Goal: Information Seeking & Learning: Learn about a topic

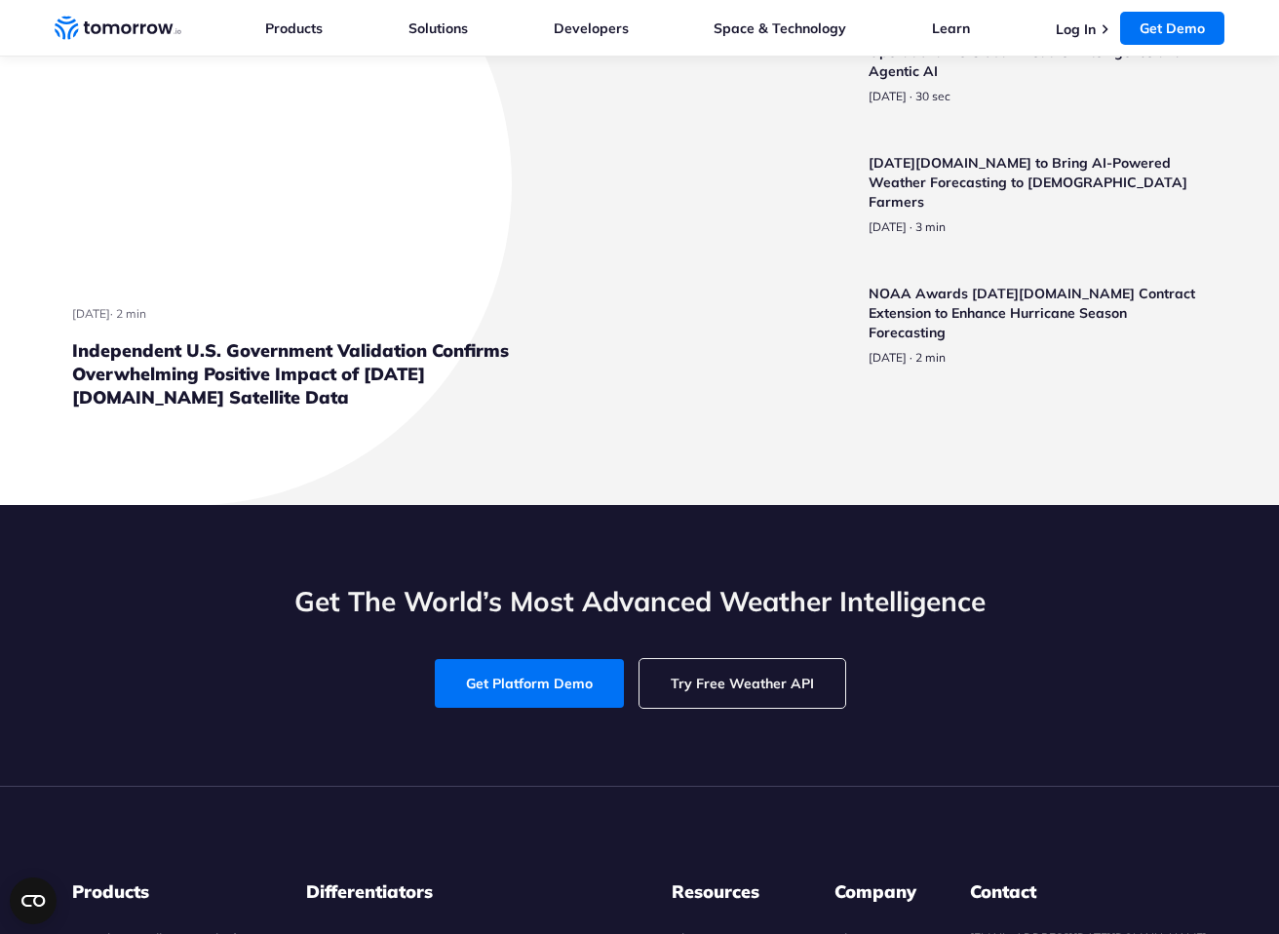
scroll to position [3512, 0]
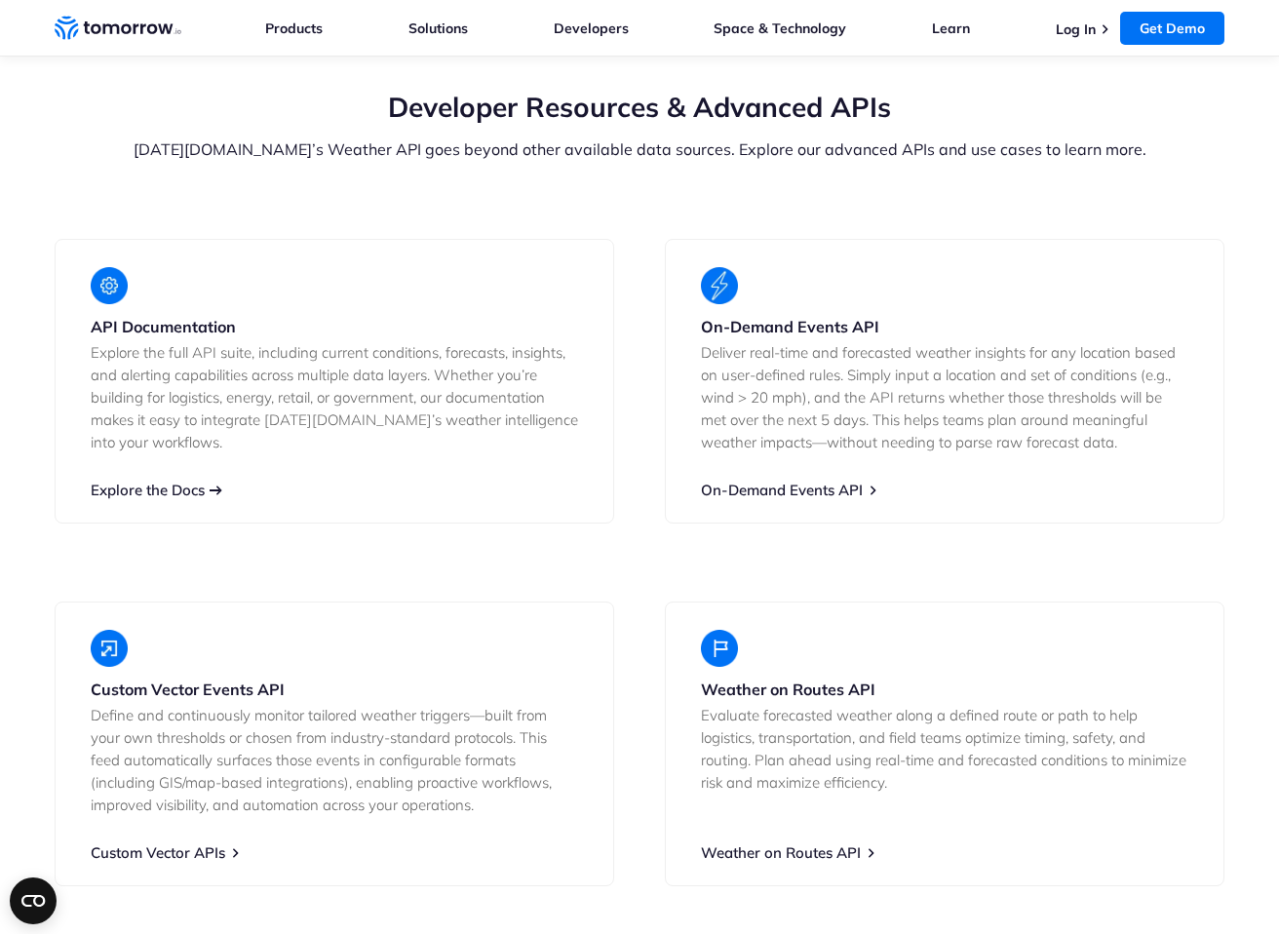
click at [165, 480] on link "Explore the Docs" at bounding box center [148, 489] width 114 height 19
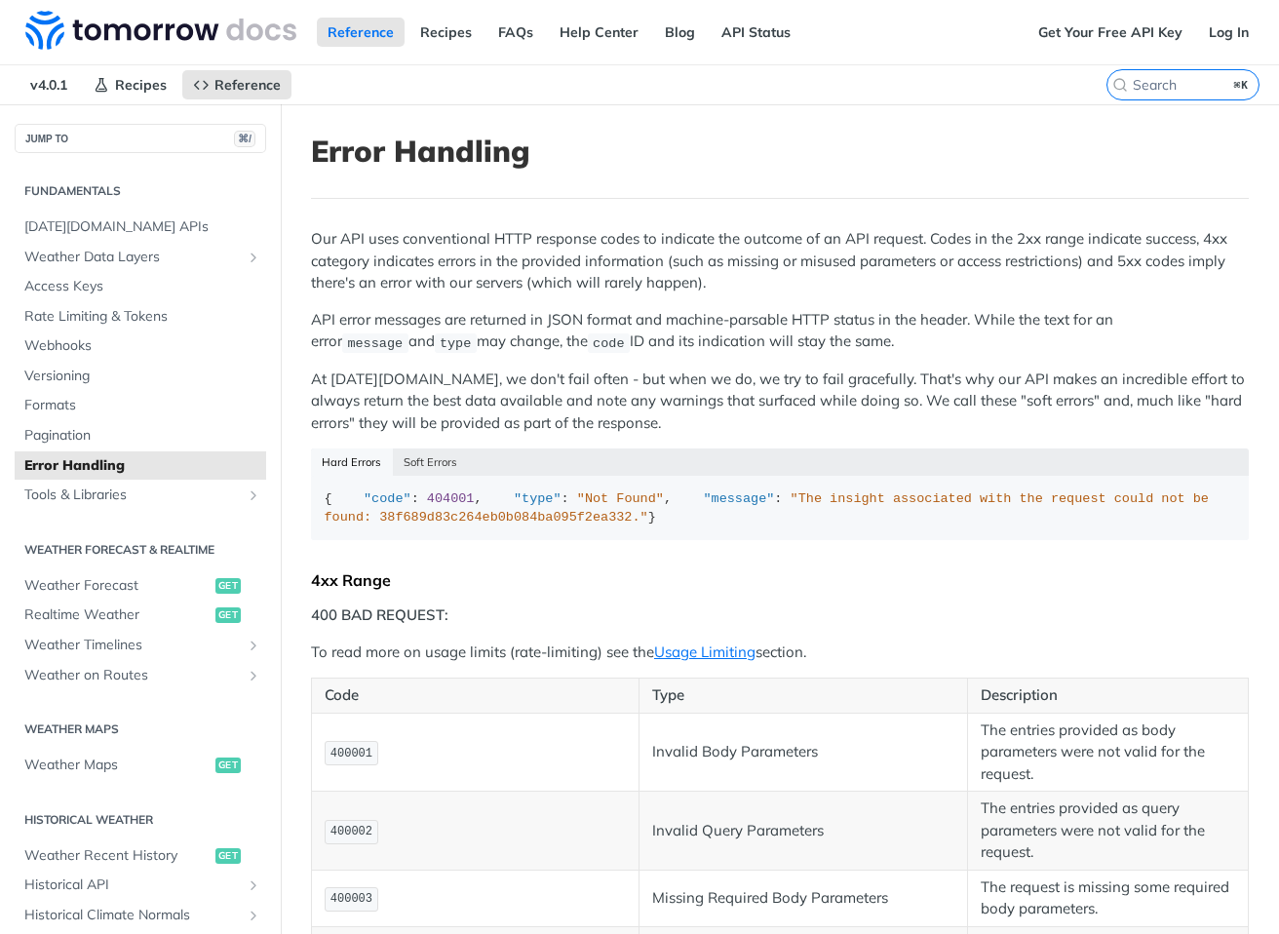
scroll to position [15, 0]
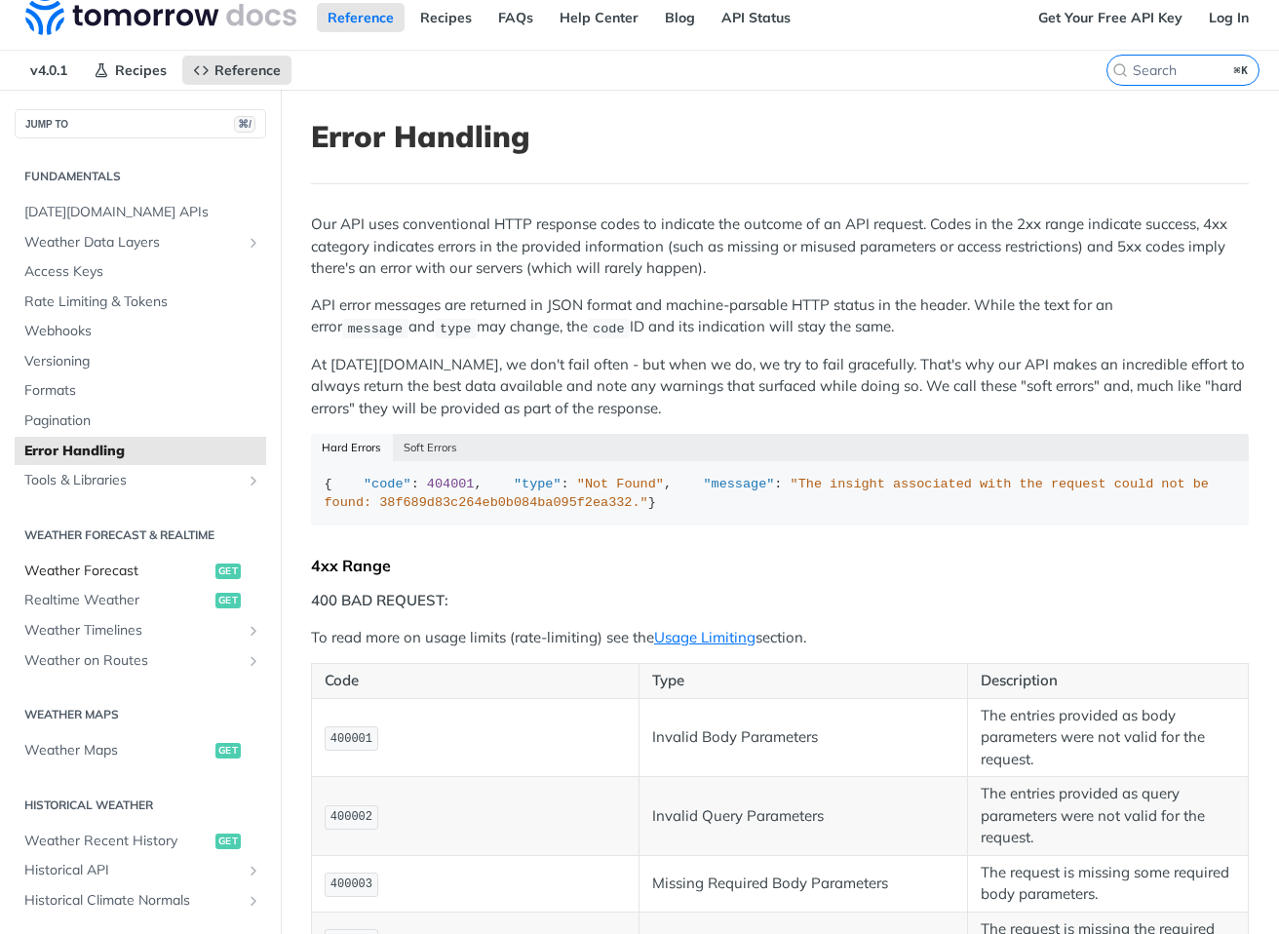
click at [160, 567] on span "Weather Forecast" at bounding box center [117, 570] width 186 height 19
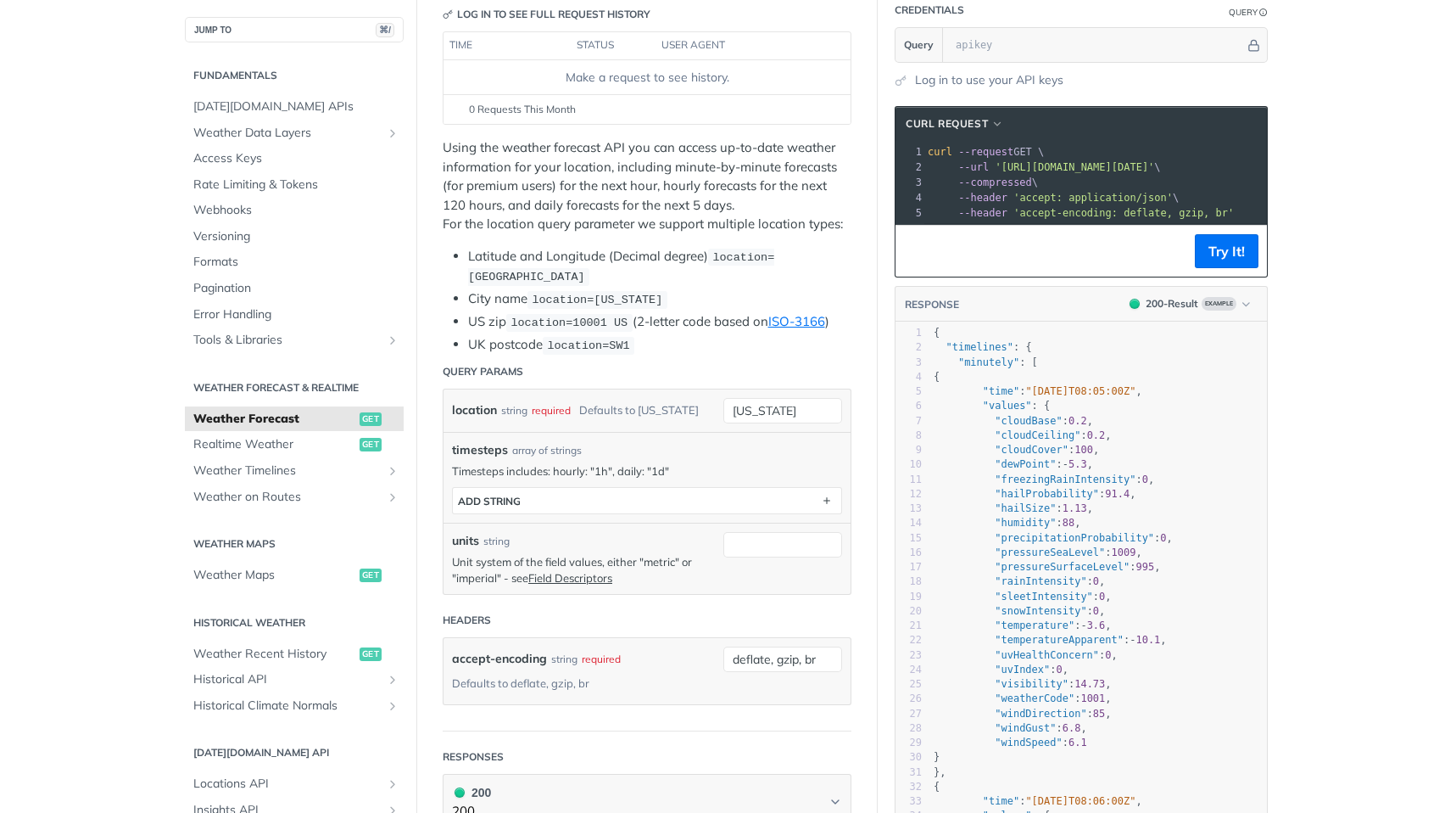
scroll to position [306, 0]
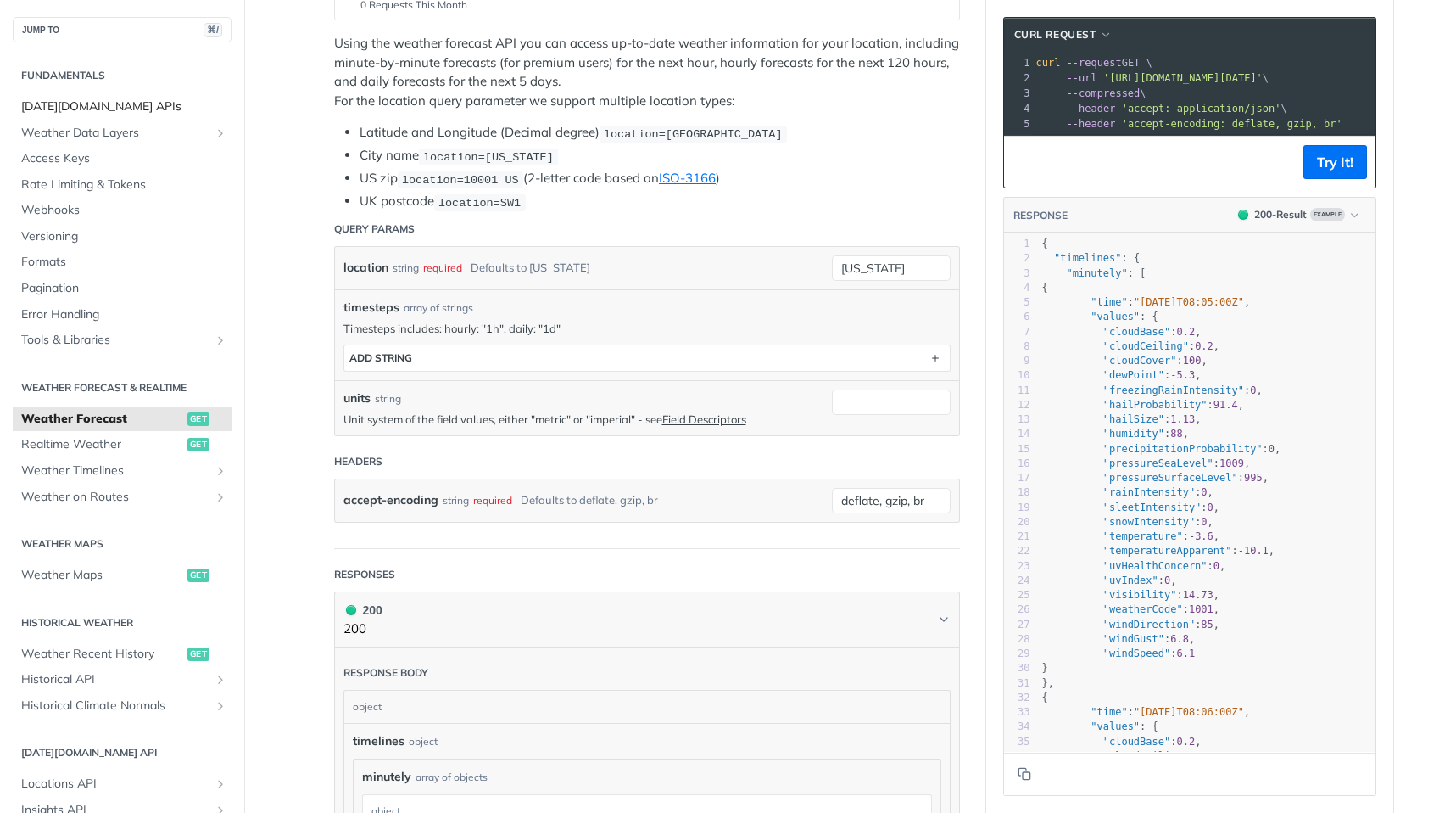
click at [117, 107] on span "[DATE][DOMAIN_NAME] APIs" at bounding box center [124, 106] width 206 height 17
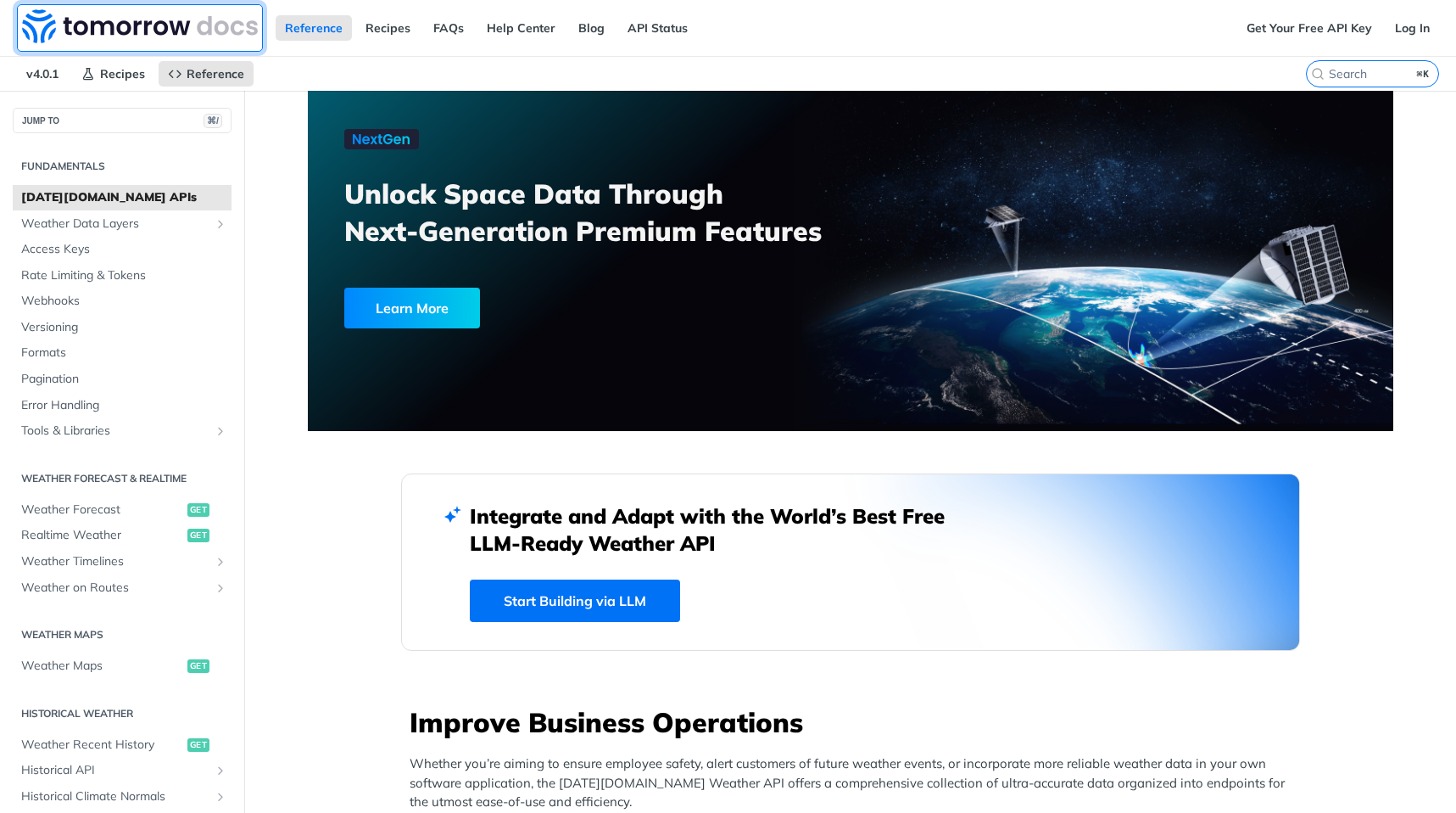
click at [157, 25] on img at bounding box center [139, 26] width 236 height 34
